Goal: Task Accomplishment & Management: Manage account settings

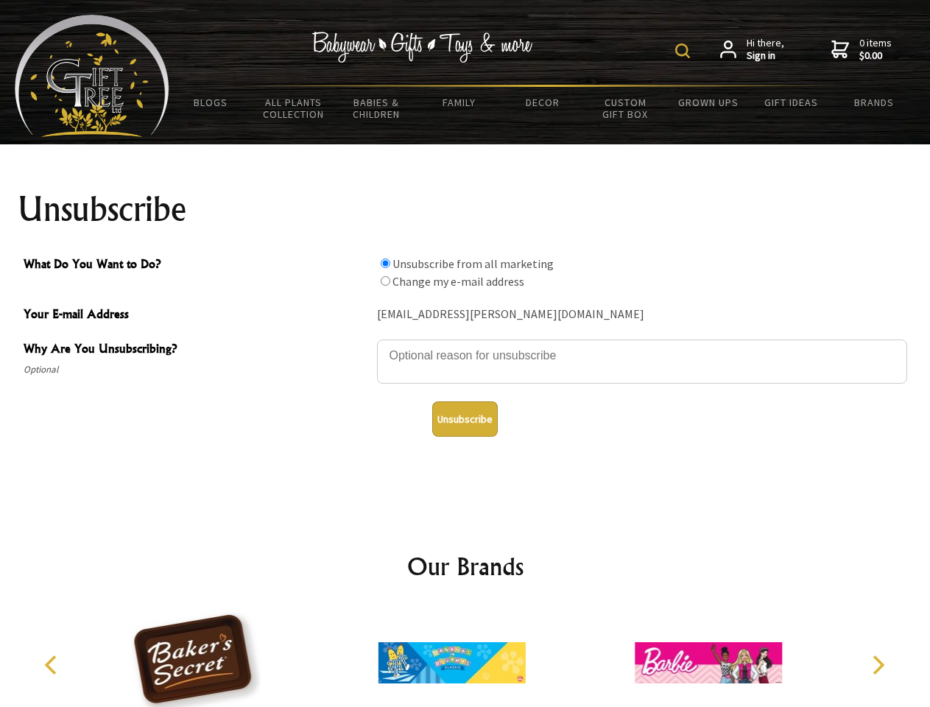
click at [685, 51] on img at bounding box center [682, 50] width 15 height 15
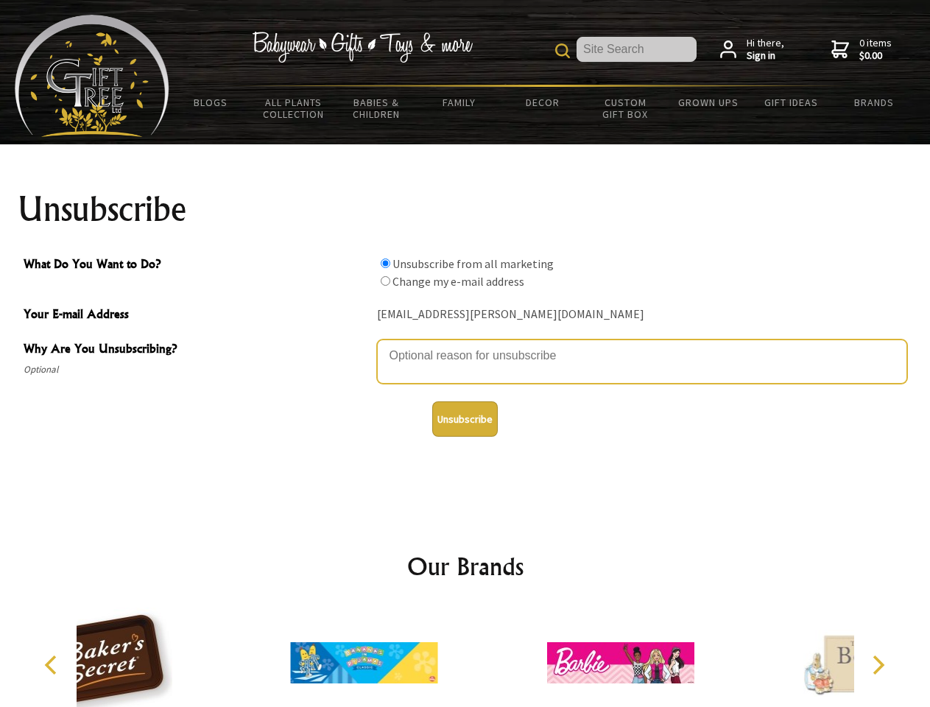
click at [465, 344] on textarea "Why Are You Unsubscribing?" at bounding box center [642, 361] width 530 height 44
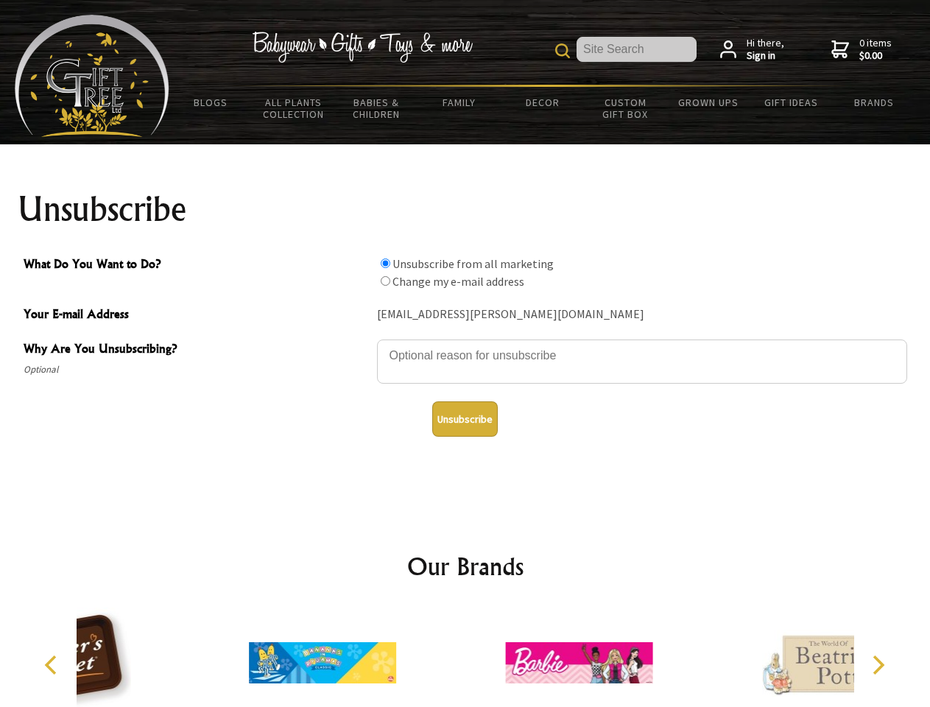
click at [385, 263] on input "What Do You Want to Do?" at bounding box center [386, 263] width 10 height 10
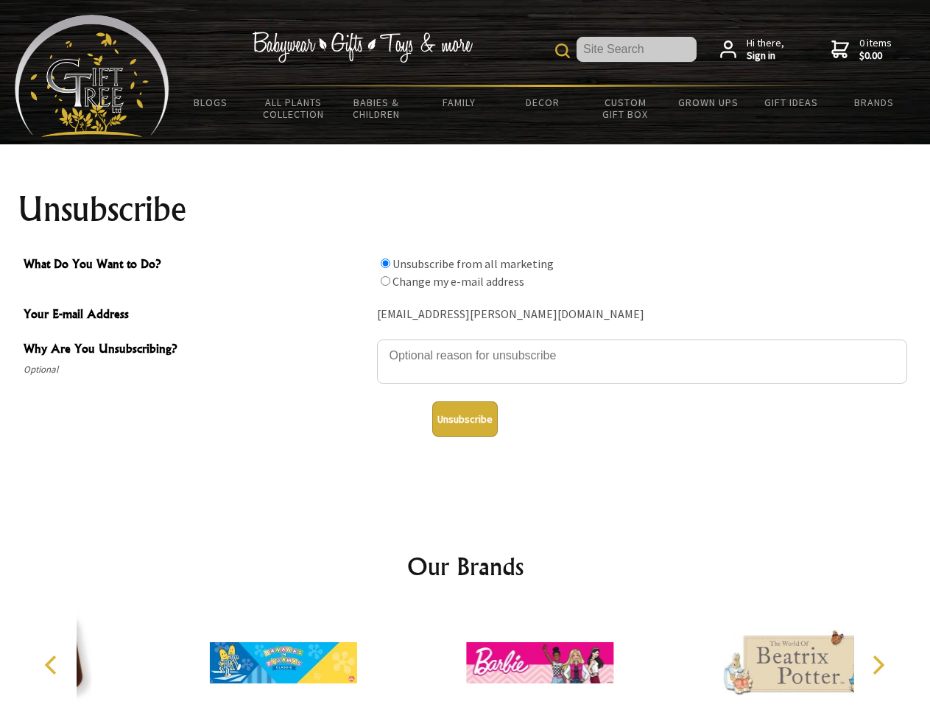
click at [385, 280] on input "What Do You Want to Do?" at bounding box center [386, 281] width 10 height 10
radio input "true"
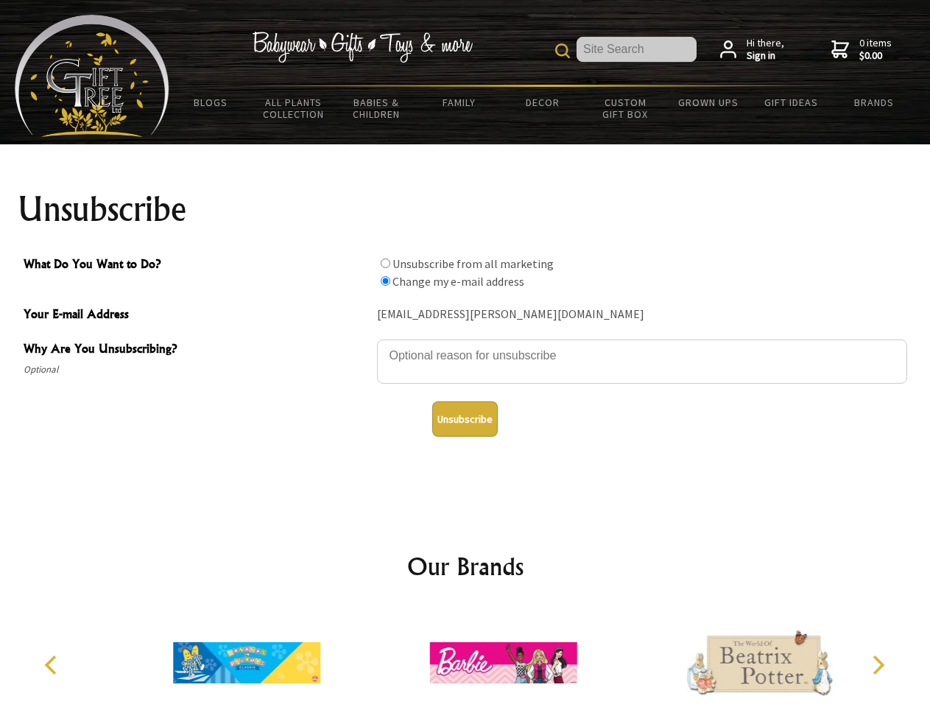
click at [464, 419] on button "Unsubscribe" at bounding box center [465, 418] width 66 height 35
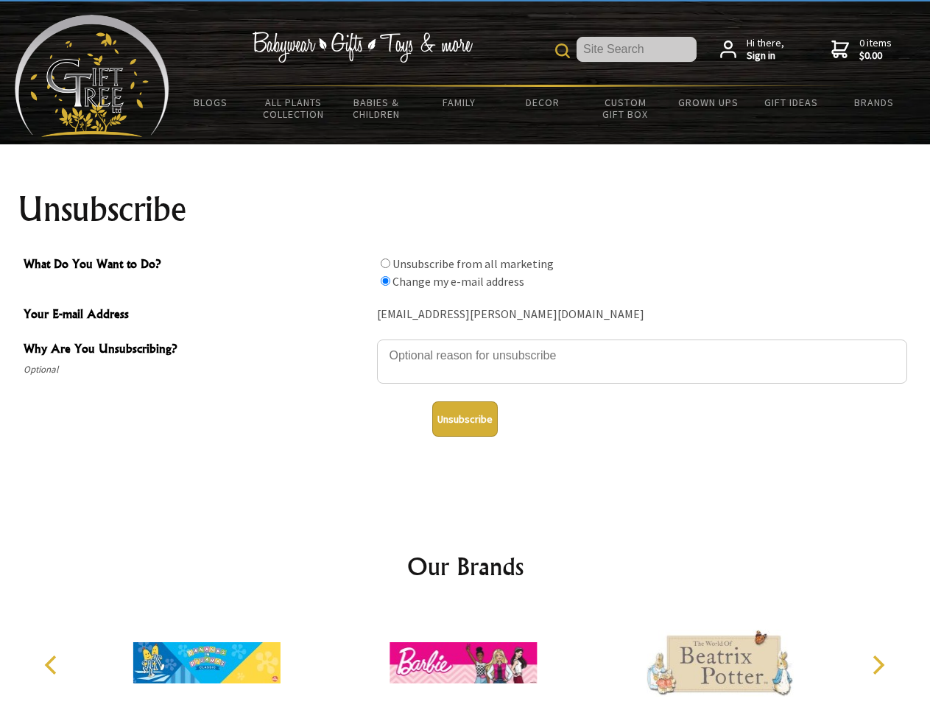
click at [53, 665] on icon "Previous" at bounding box center [52, 664] width 19 height 19
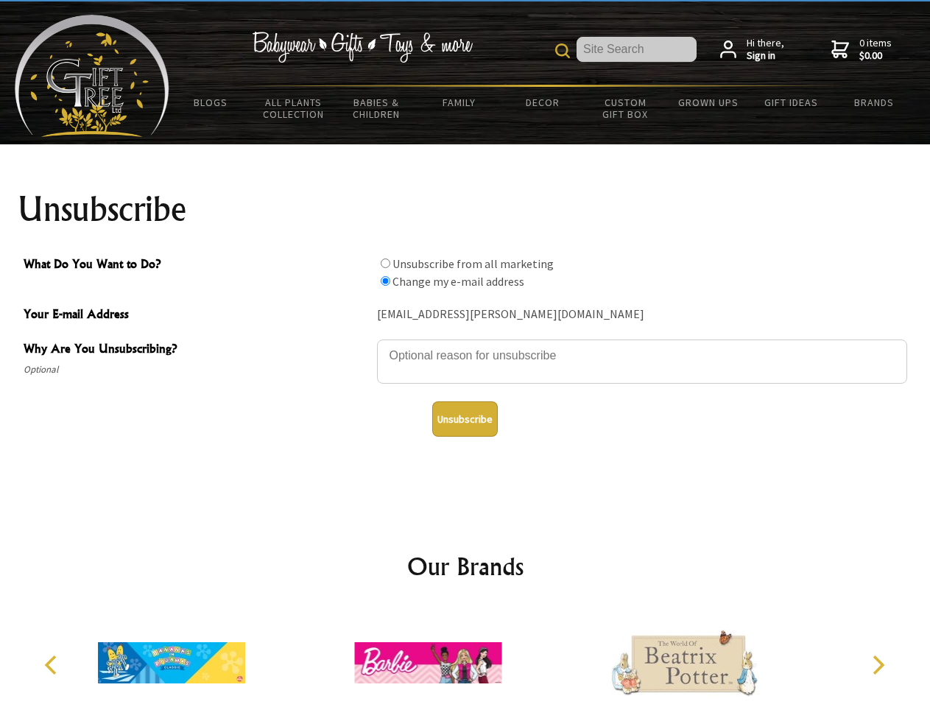
click at [877, 665] on icon "Next" at bounding box center [876, 664] width 19 height 19
